Goal: Obtain resource: Obtain resource

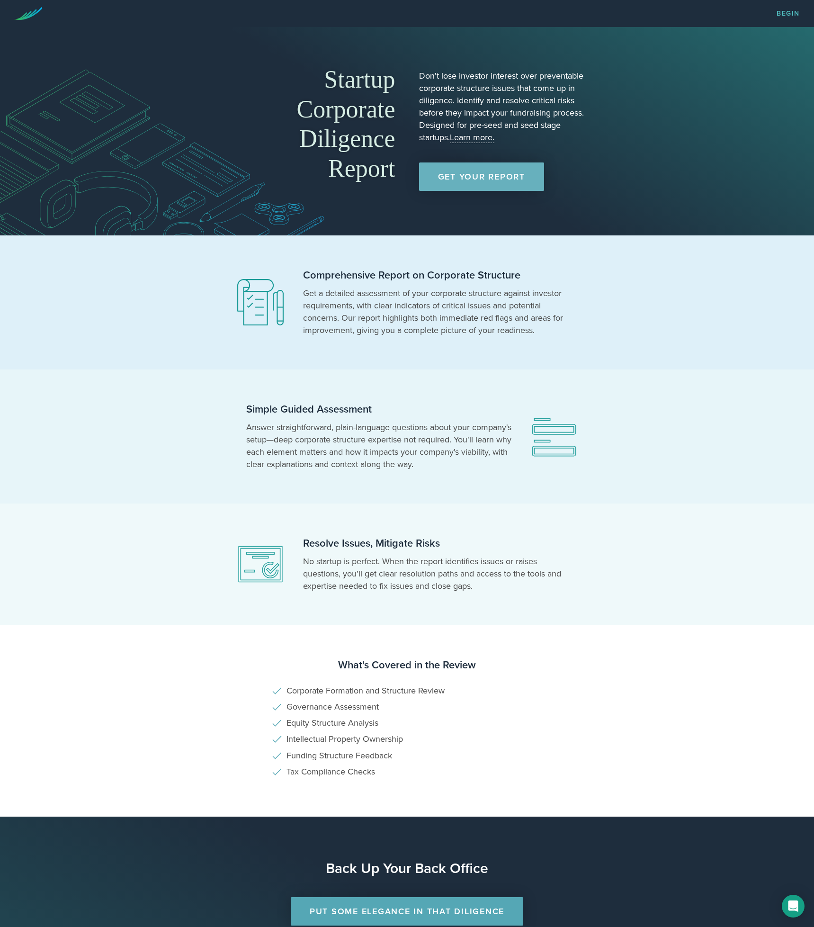
click at [464, 175] on link "Get Your Report" at bounding box center [481, 176] width 125 height 28
click at [477, 177] on link "Get Your Report" at bounding box center [481, 176] width 125 height 28
